Goal: Task Accomplishment & Management: Manage account settings

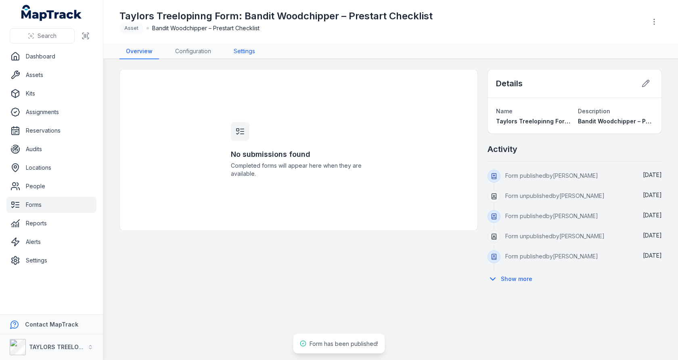
click at [243, 51] on link "Settings" at bounding box center [244, 51] width 34 height 15
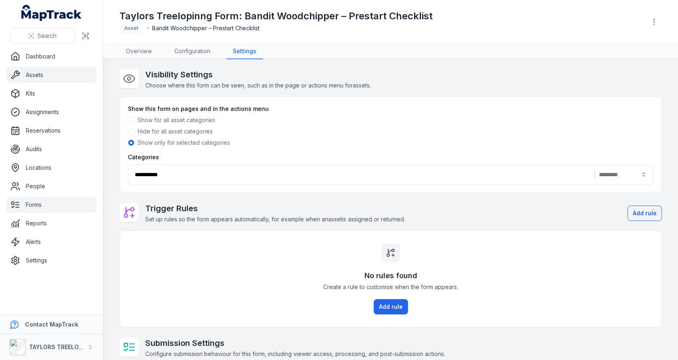
click at [46, 77] on link "Assets" at bounding box center [51, 75] width 90 height 16
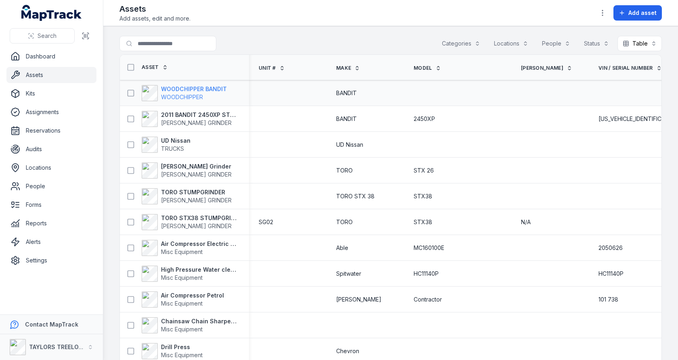
click at [188, 97] on span "WOODCHIPPER" at bounding box center [182, 97] width 42 height 7
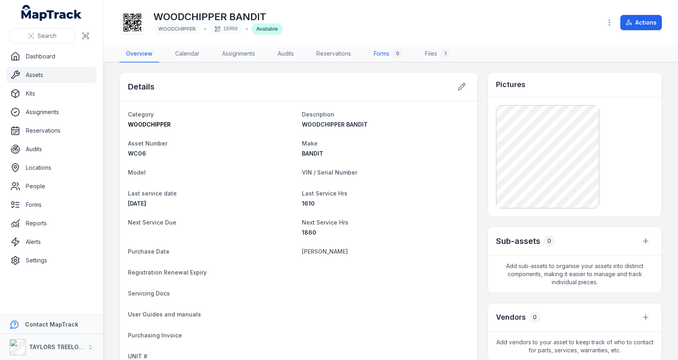
click at [391, 55] on link "Forms 0" at bounding box center [388, 54] width 42 height 17
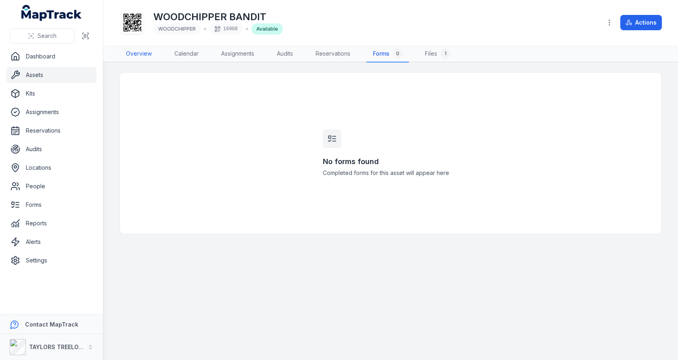
click at [138, 54] on link "Overview" at bounding box center [138, 54] width 39 height 17
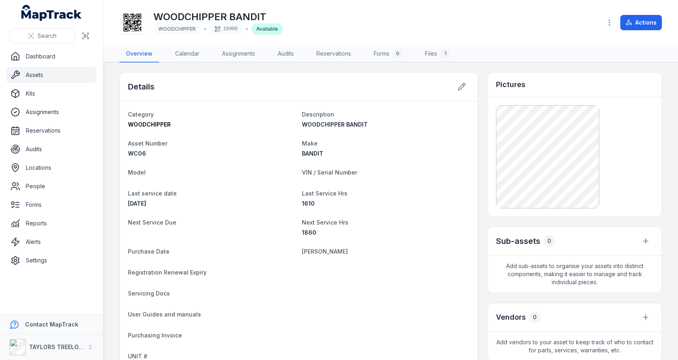
click at [138, 23] on icon at bounding box center [132, 23] width 18 height 18
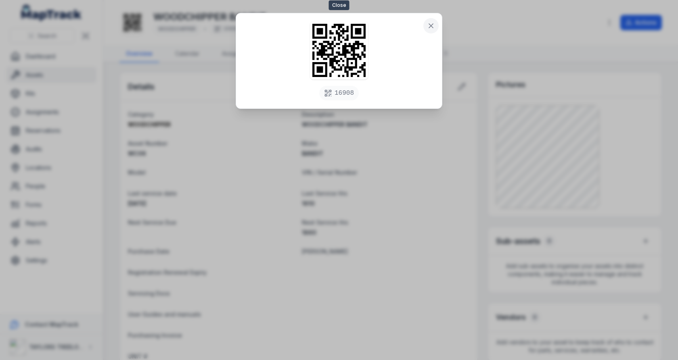
click at [437, 28] on button at bounding box center [430, 25] width 15 height 15
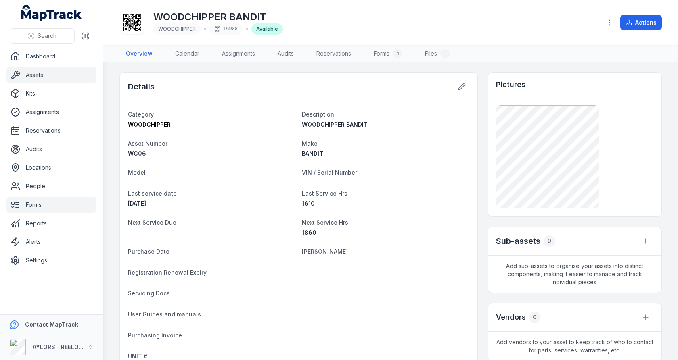
click at [54, 206] on link "Forms" at bounding box center [51, 205] width 90 height 16
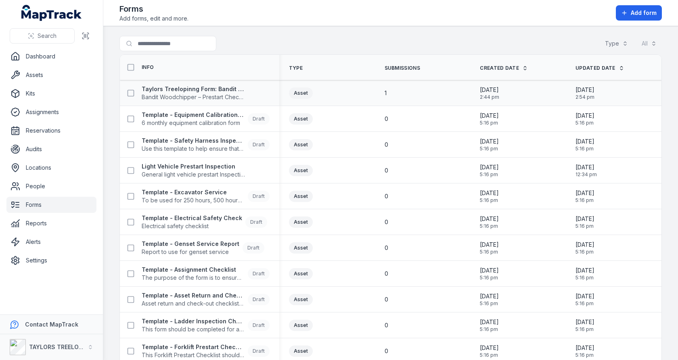
click at [389, 92] on div "1" at bounding box center [423, 93] width 76 height 8
click at [233, 100] on div "Taylors Treelopinng Form: Bandit Woodchipper – Prestart Checklist Bandit Woodch…" at bounding box center [199, 93] width 159 height 23
click at [233, 96] on span "Bandit Woodchipper – Prestart Checklist" at bounding box center [193, 97] width 103 height 8
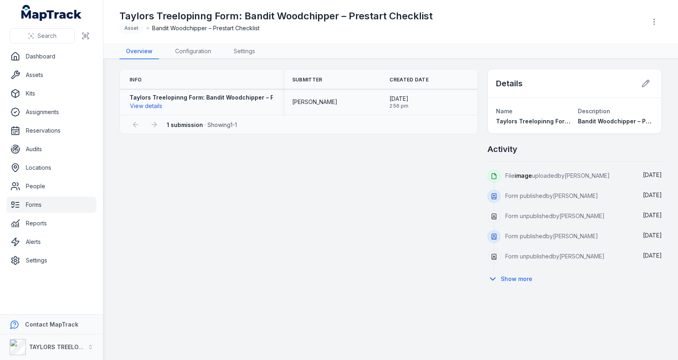
click at [310, 98] on span "[PERSON_NAME]" at bounding box center [314, 102] width 45 height 8
click at [401, 176] on div "Info Submitter Created Date Taylors Treelopinng Form: Bandit Woodchipper – Pres…" at bounding box center [390, 178] width 542 height 219
click at [61, 73] on link "Assets" at bounding box center [51, 75] width 90 height 16
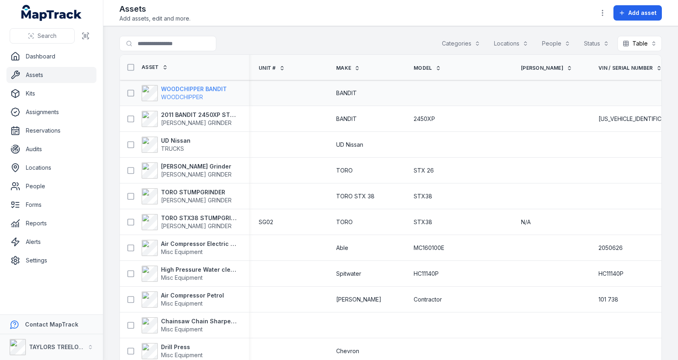
click at [190, 87] on strong "WOODCHIPPER BANDIT" at bounding box center [194, 89] width 66 height 8
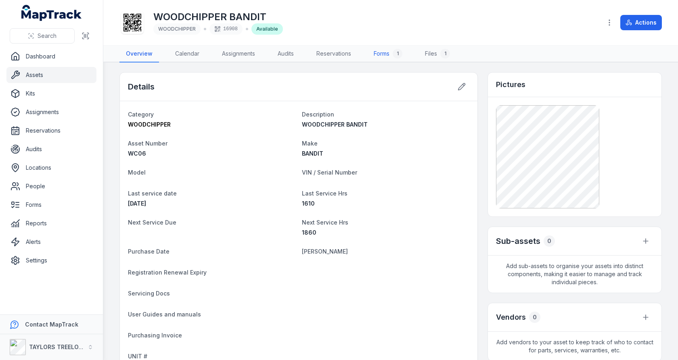
click at [396, 49] on div "1" at bounding box center [398, 54] width 10 height 10
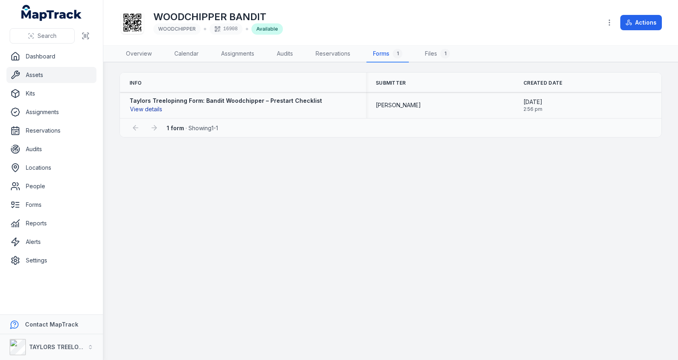
click at [145, 110] on button "View details" at bounding box center [146, 109] width 33 height 9
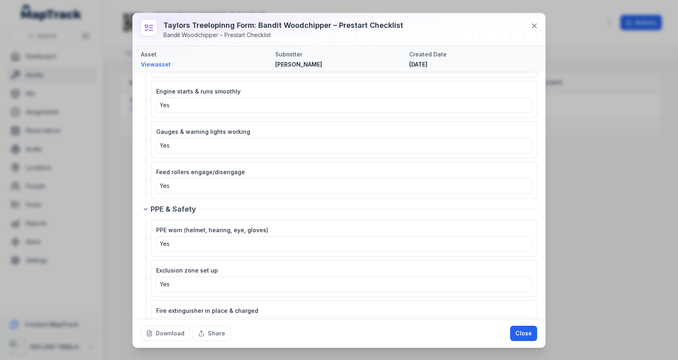
scroll to position [922, 0]
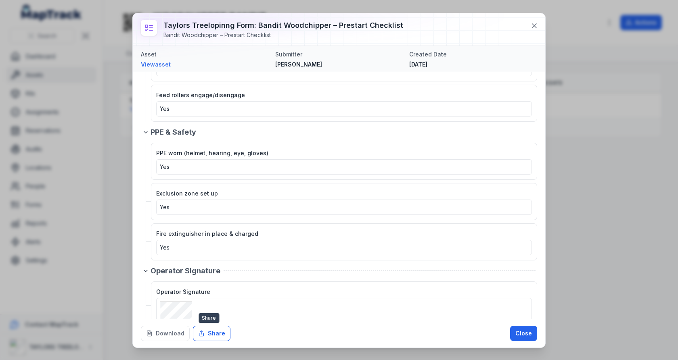
click at [205, 336] on button "Share" at bounding box center [212, 333] width 38 height 15
click at [320, 239] on div "Fire extinguisher in place & charged Yes" at bounding box center [344, 242] width 386 height 37
click at [172, 335] on button "Download" at bounding box center [165, 333] width 49 height 15
click at [86, 186] on div "Taylors Treelopinng Form: Bandit Woodchipper – Prestart Checklist Bandit Woodch…" at bounding box center [339, 180] width 678 height 360
click at [536, 23] on icon at bounding box center [534, 26] width 8 height 8
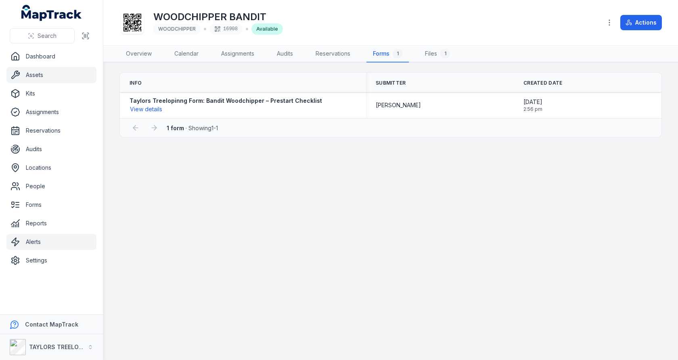
click at [62, 248] on link "Alerts" at bounding box center [51, 242] width 90 height 16
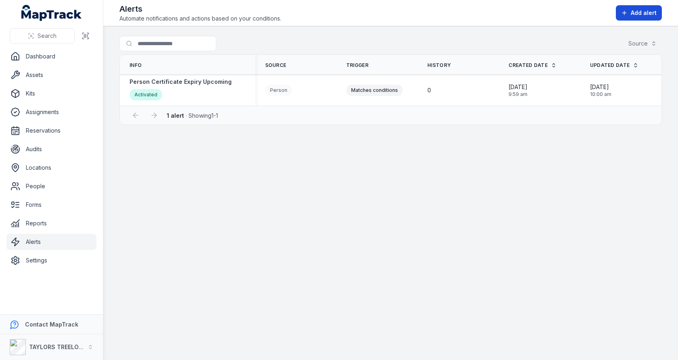
click at [633, 13] on span "Add alert" at bounding box center [644, 13] width 26 height 8
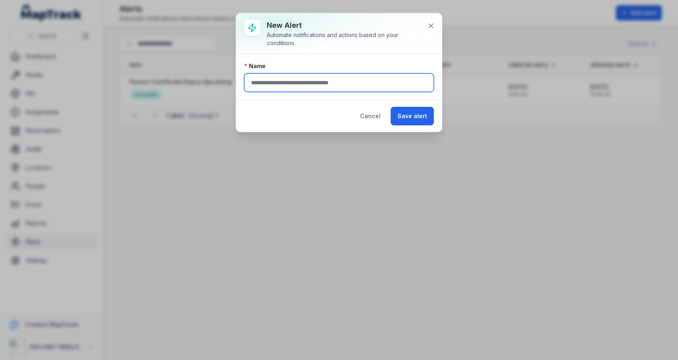
click at [324, 79] on input "text" at bounding box center [339, 82] width 190 height 19
type input "*"
click at [276, 87] on input "**********" at bounding box center [339, 82] width 190 height 19
type input "**********"
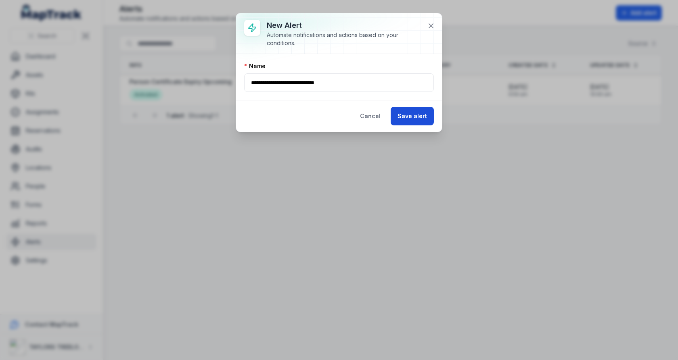
click at [413, 120] on button "Save alert" at bounding box center [412, 116] width 43 height 19
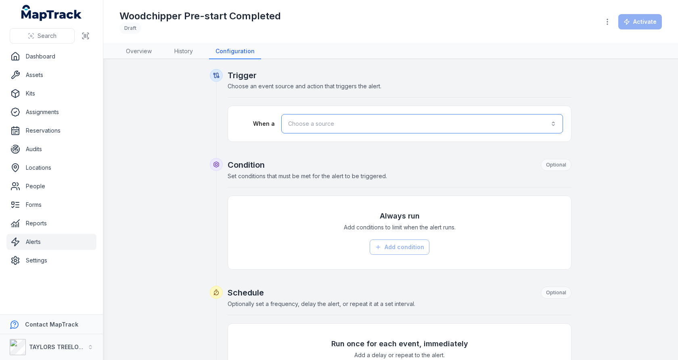
click at [341, 127] on button "Choose a source" at bounding box center [422, 123] width 282 height 19
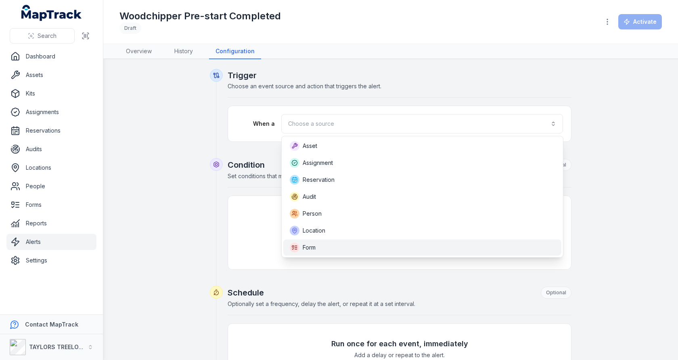
click at [367, 245] on div "Form" at bounding box center [422, 248] width 265 height 10
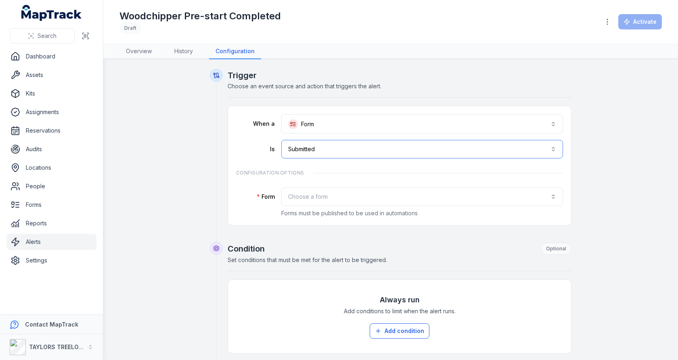
click at [365, 150] on button "**********" at bounding box center [422, 149] width 282 height 19
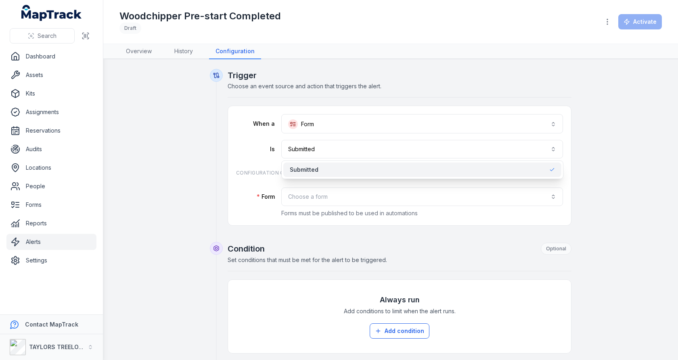
click at [359, 205] on div "**********" at bounding box center [399, 165] width 327 height 103
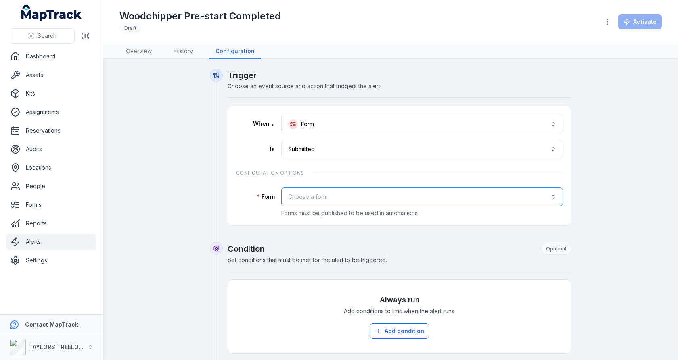
click at [366, 202] on button "Choose a form" at bounding box center [422, 197] width 282 height 19
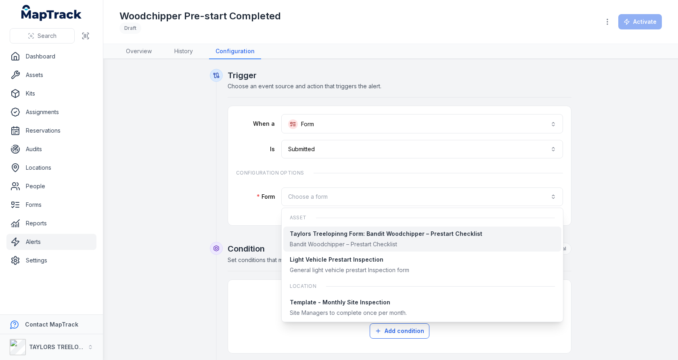
click at [362, 234] on div "Taylors Treelopinng Form: Bandit Woodchipper – Prestart Checklist" at bounding box center [386, 234] width 193 height 8
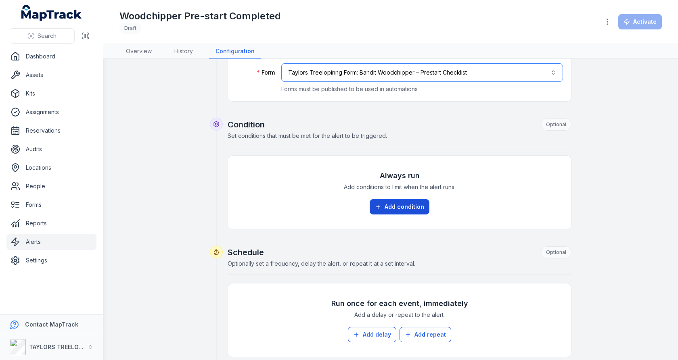
scroll to position [159, 0]
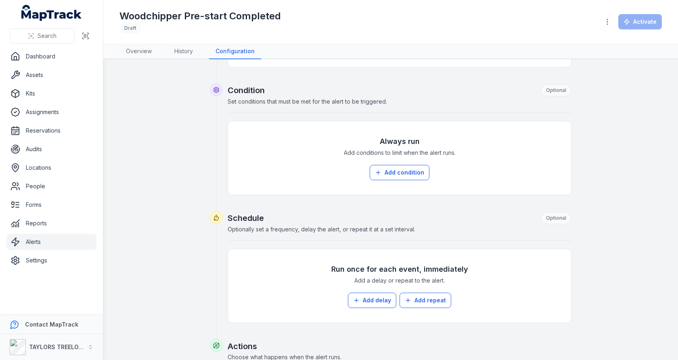
click at [398, 153] on span "Add conditions to limit when the alert runs." at bounding box center [400, 153] width 112 height 8
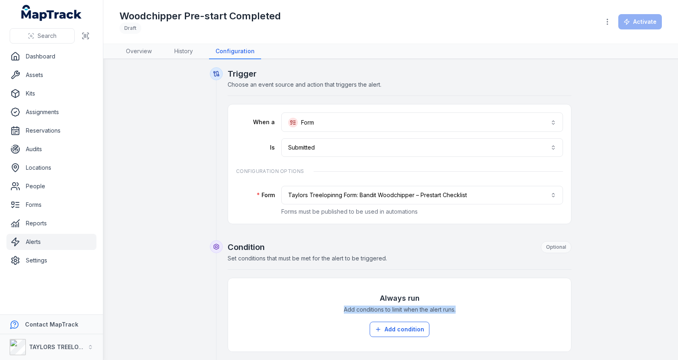
scroll to position [0, 0]
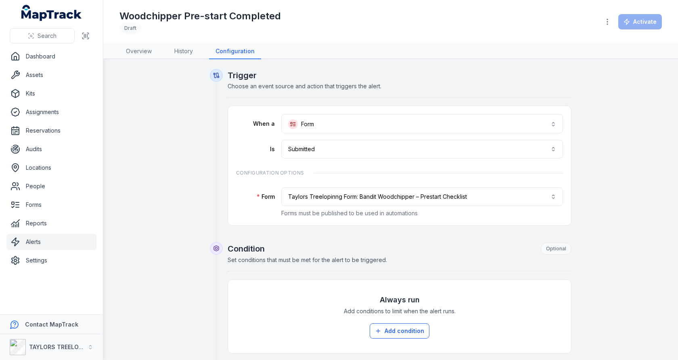
click at [241, 19] on h1 "Woodchipper Pre-start Completed" at bounding box center [199, 16] width 161 height 13
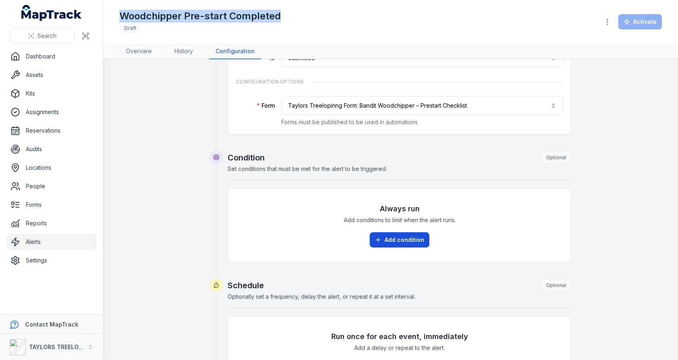
click at [388, 239] on button "Add condition" at bounding box center [400, 239] width 60 height 15
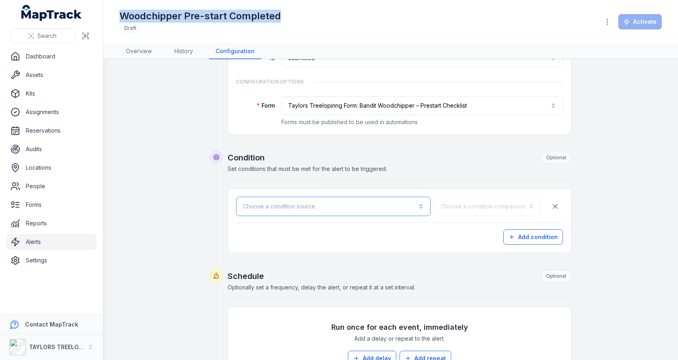
click at [360, 203] on button "Choose a condition source" at bounding box center [333, 206] width 195 height 19
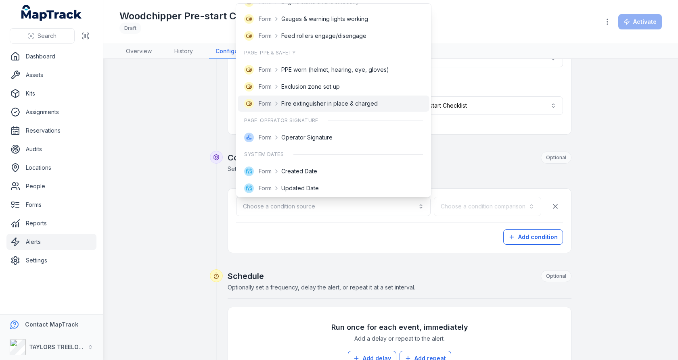
scroll to position [0, 0]
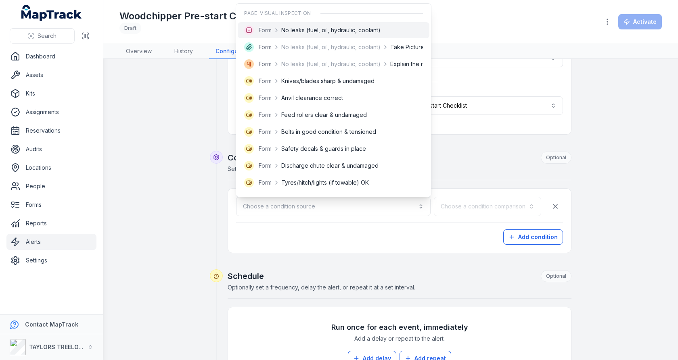
click at [333, 38] on div "Form No leaks (fuel, oil, hydraulic, coolant)" at bounding box center [334, 30] width 192 height 16
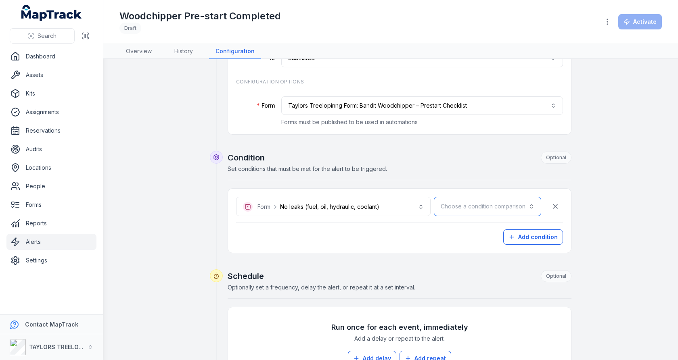
click at [472, 197] on button "Choose a condition comparison" at bounding box center [487, 206] width 107 height 19
click at [484, 223] on div "Is" at bounding box center [506, 226] width 55 height 8
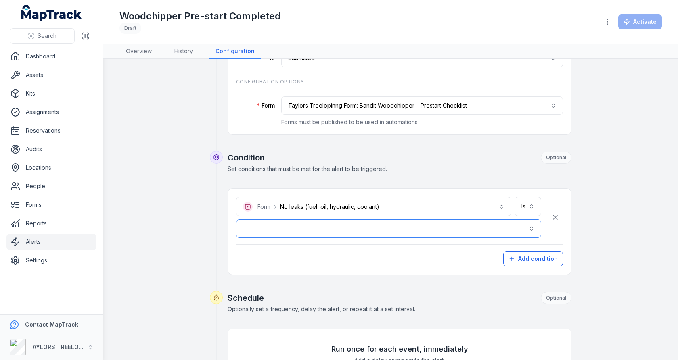
click at [393, 223] on button "button" at bounding box center [388, 229] width 305 height 19
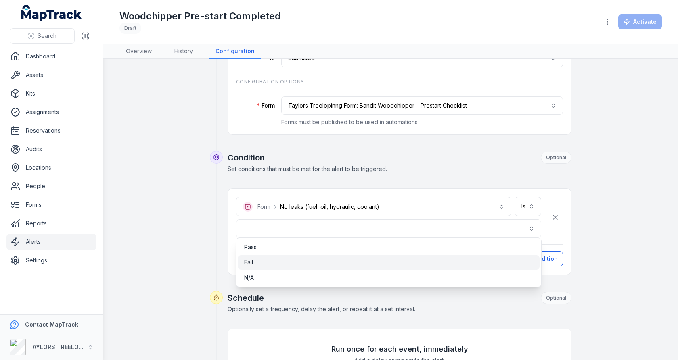
click at [368, 256] on div "Fail" at bounding box center [389, 262] width 302 height 15
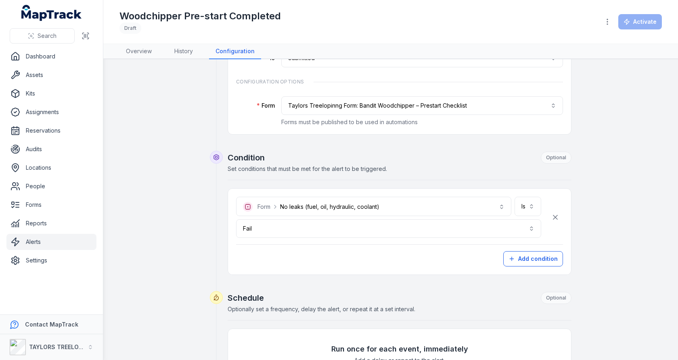
click at [547, 245] on div "**********" at bounding box center [399, 232] width 327 height 70
click at [544, 253] on button "Add condition" at bounding box center [533, 258] width 60 height 15
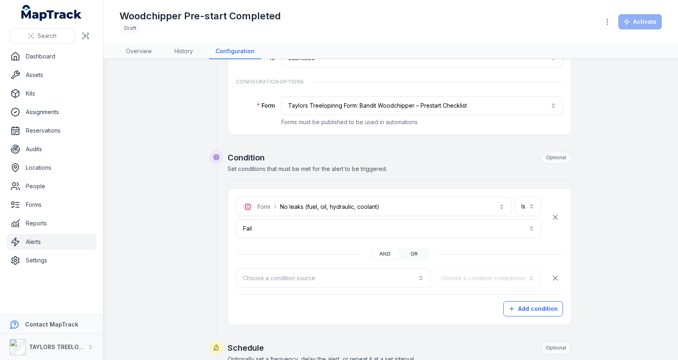
click at [412, 252] on button "or" at bounding box center [414, 254] width 26 height 10
click at [381, 276] on button "Choose a condition source" at bounding box center [333, 278] width 195 height 19
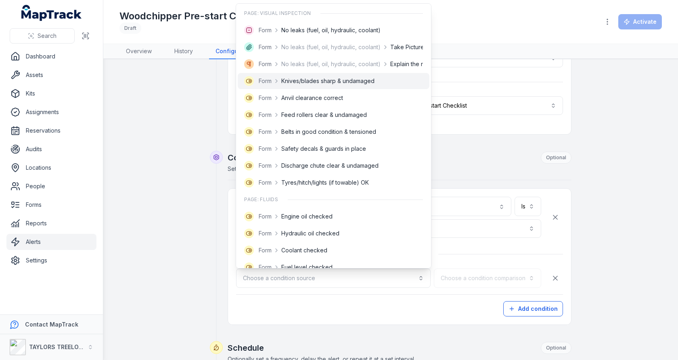
click at [341, 81] on span "Knives/blades sharp & undamaged" at bounding box center [327, 81] width 93 height 8
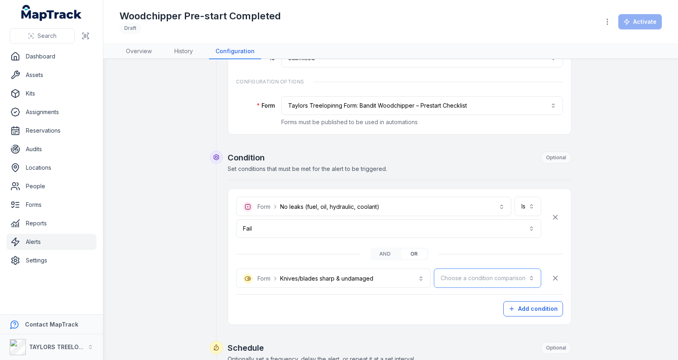
click at [465, 269] on button "Choose a condition comparison" at bounding box center [487, 278] width 107 height 19
click at [484, 298] on div "Is" at bounding box center [506, 297] width 55 height 8
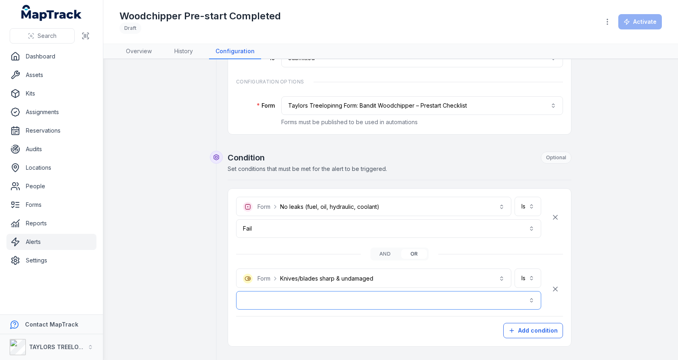
click at [443, 298] on button "button" at bounding box center [388, 300] width 305 height 19
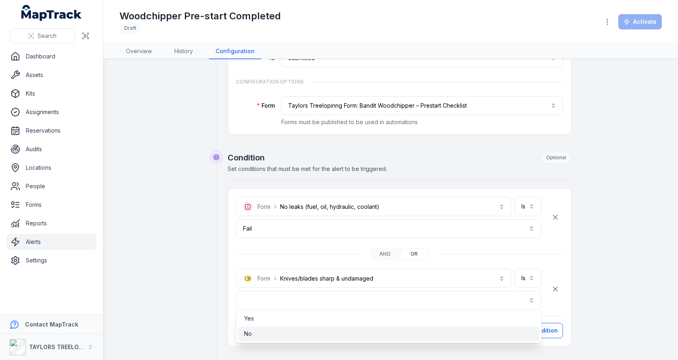
click at [388, 333] on div "No" at bounding box center [388, 334] width 289 height 8
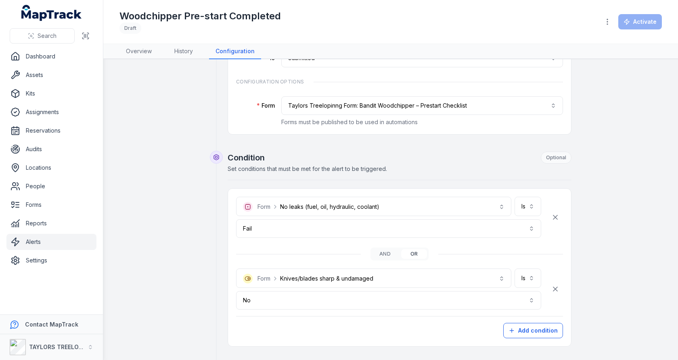
click at [570, 213] on div "**********" at bounding box center [399, 268] width 343 height 158
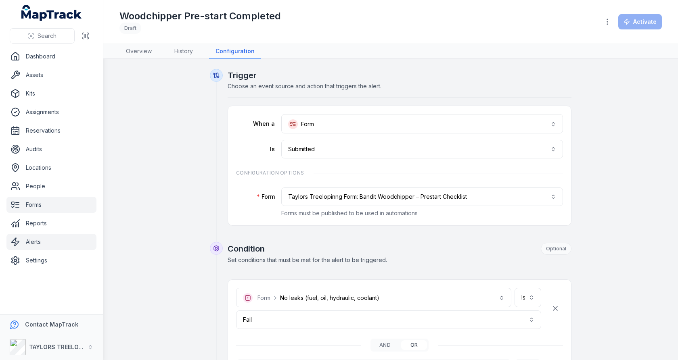
click at [48, 206] on link "Forms" at bounding box center [51, 205] width 90 height 16
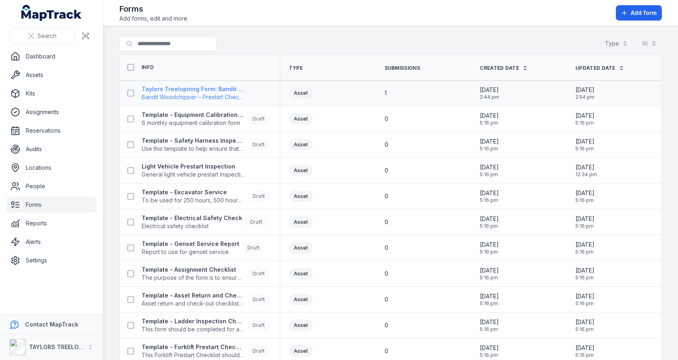
click at [201, 87] on strong "Taylors Treelopinng Form: Bandit Woodchipper – Prestart Checklist" at bounding box center [193, 89] width 103 height 8
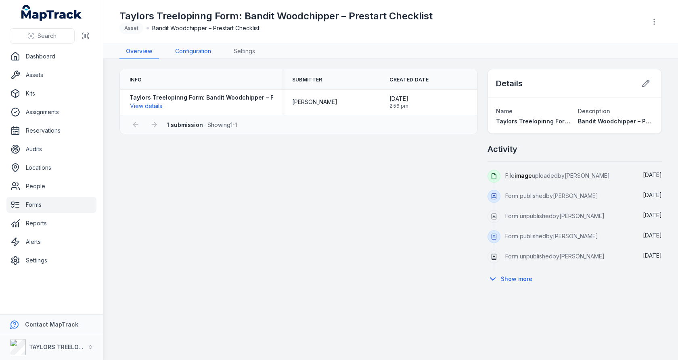
click at [188, 48] on link "Configuration" at bounding box center [193, 51] width 49 height 15
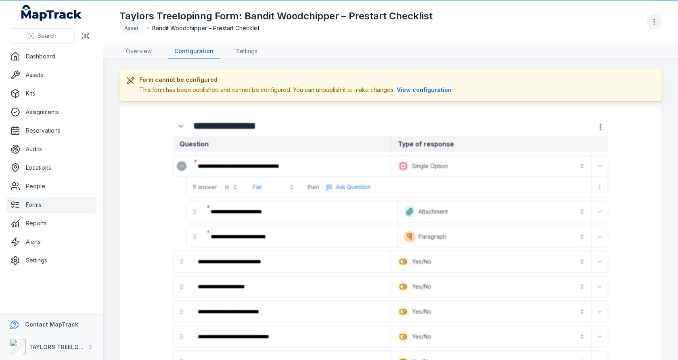
click at [653, 23] on icon "button" at bounding box center [654, 22] width 8 height 8
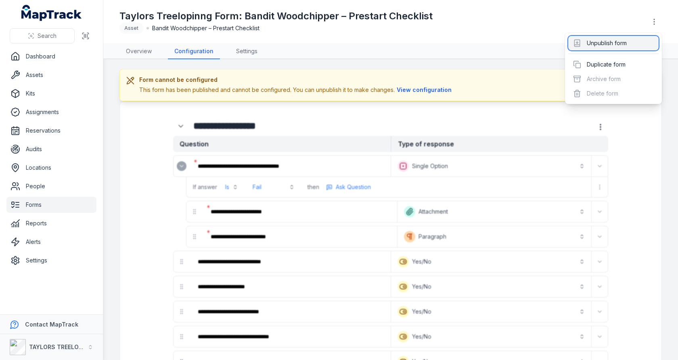
click at [636, 38] on div "Unpublish form" at bounding box center [613, 43] width 90 height 15
